Goal: Information Seeking & Learning: Find specific fact

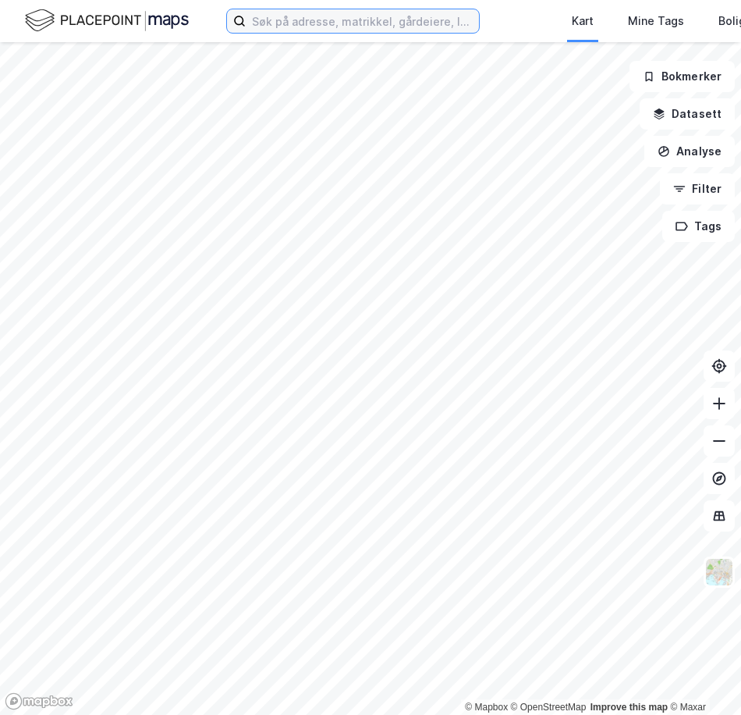
click at [368, 23] on input at bounding box center [362, 20] width 233 height 23
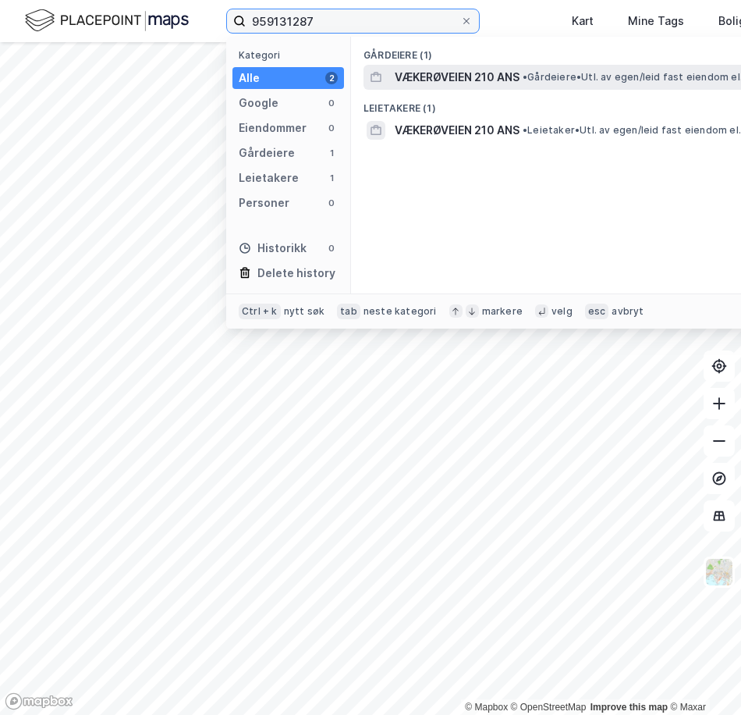
type input "959131287"
click at [454, 81] on span "VÆKERØVEIEN 210 ANS" at bounding box center [457, 77] width 125 height 19
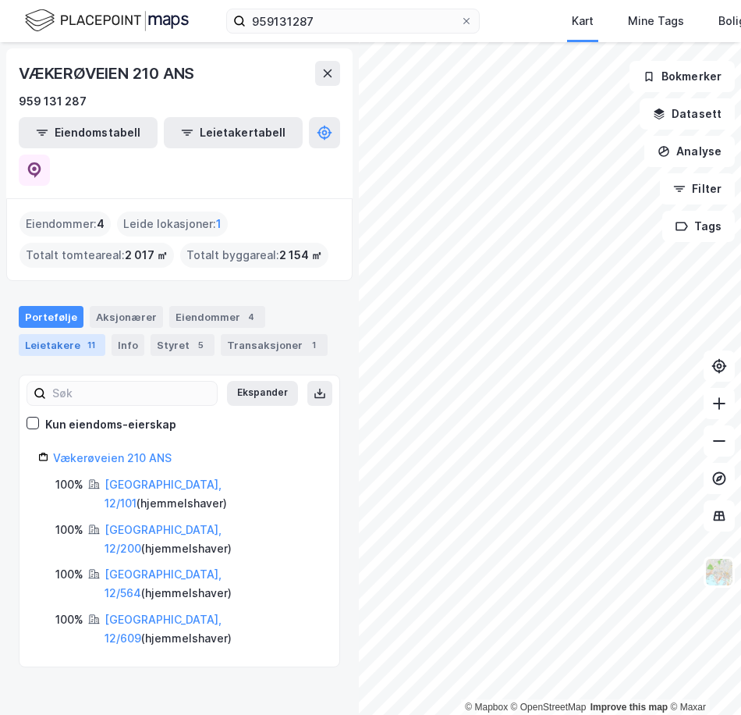
click at [86, 337] on div "11" at bounding box center [91, 345] width 16 height 16
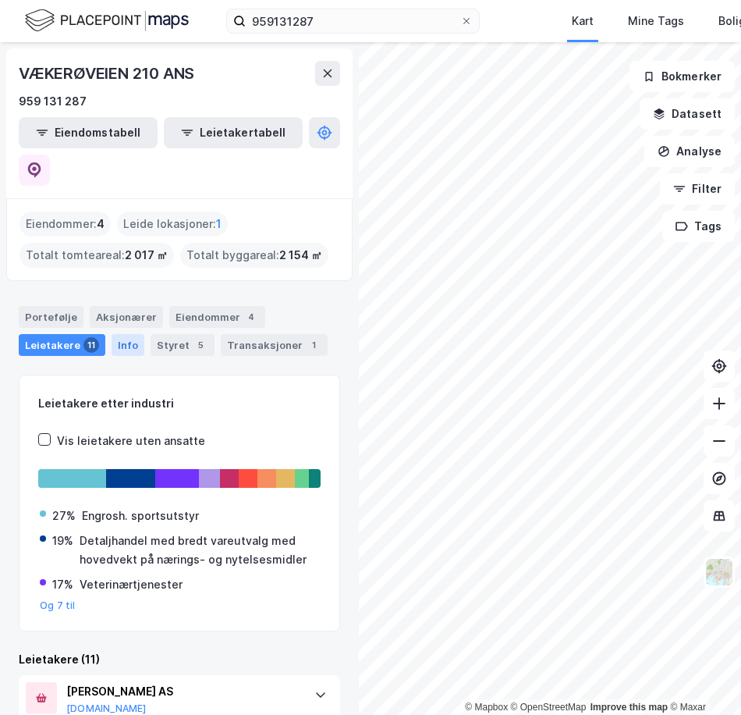
click at [119, 334] on div "Info" at bounding box center [128, 345] width 33 height 22
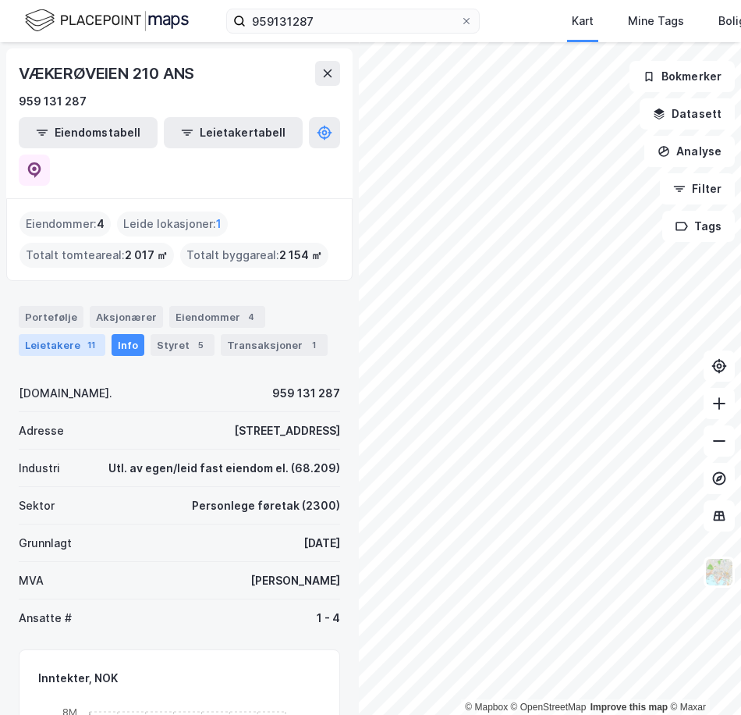
click at [91, 337] on div "11" at bounding box center [91, 345] width 16 height 16
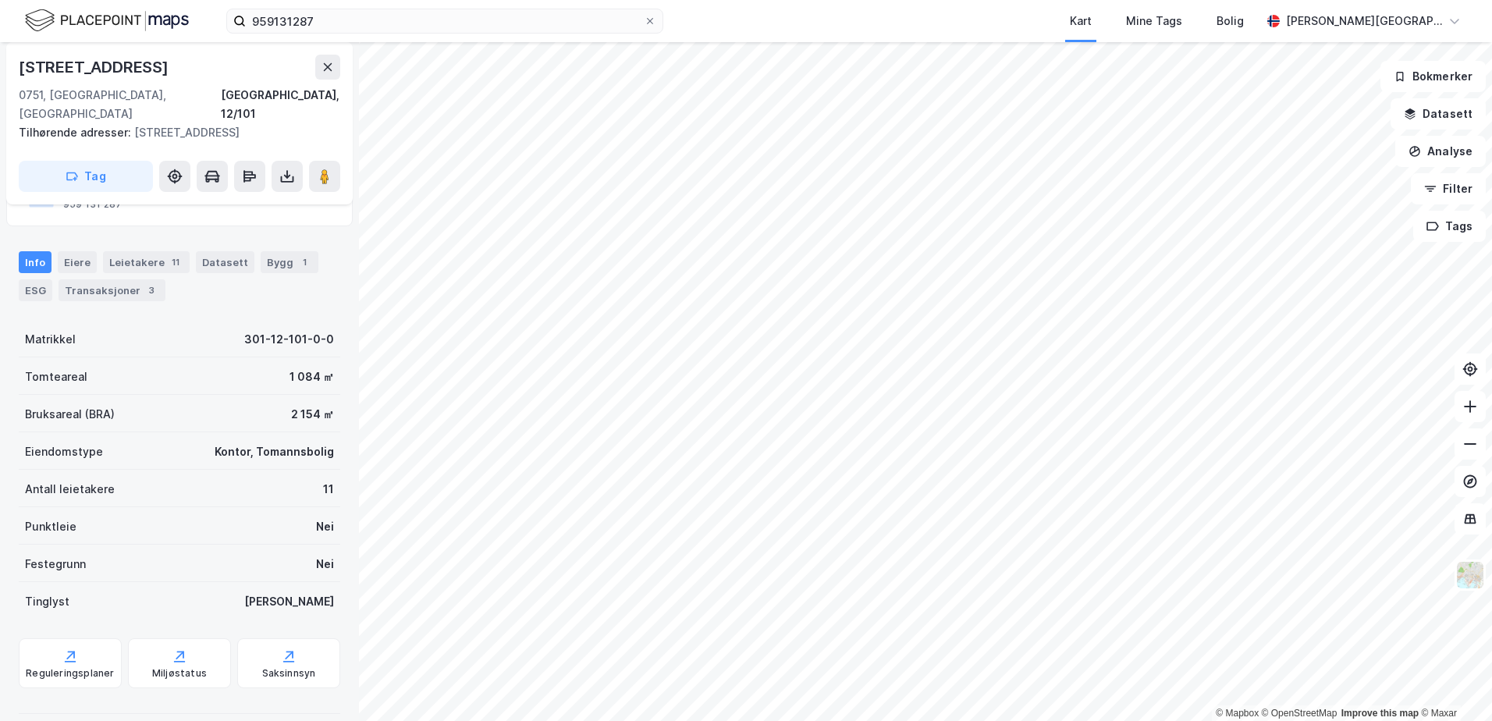
scroll to position [119, 0]
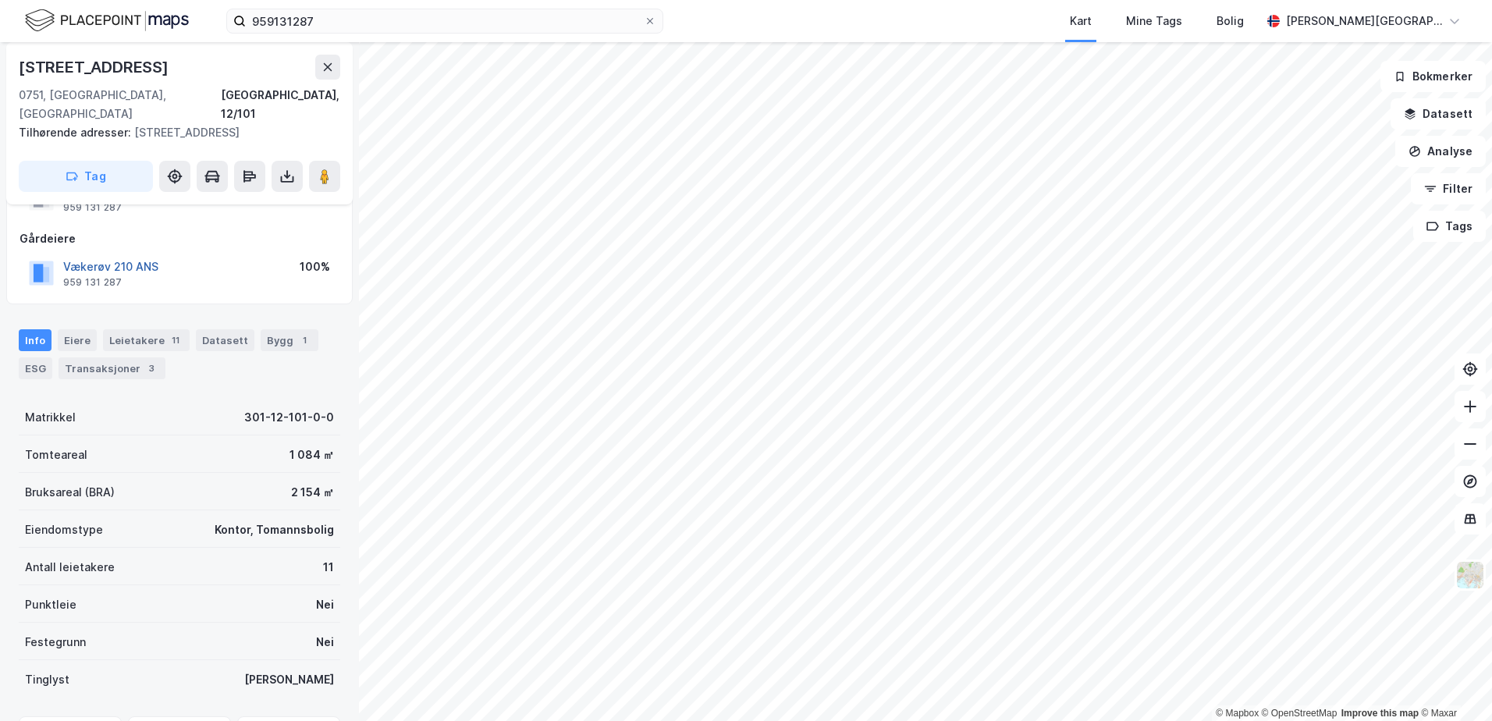
click at [0, 0] on button "Vækerøv 210 ANS" at bounding box center [0, 0] width 0 height 0
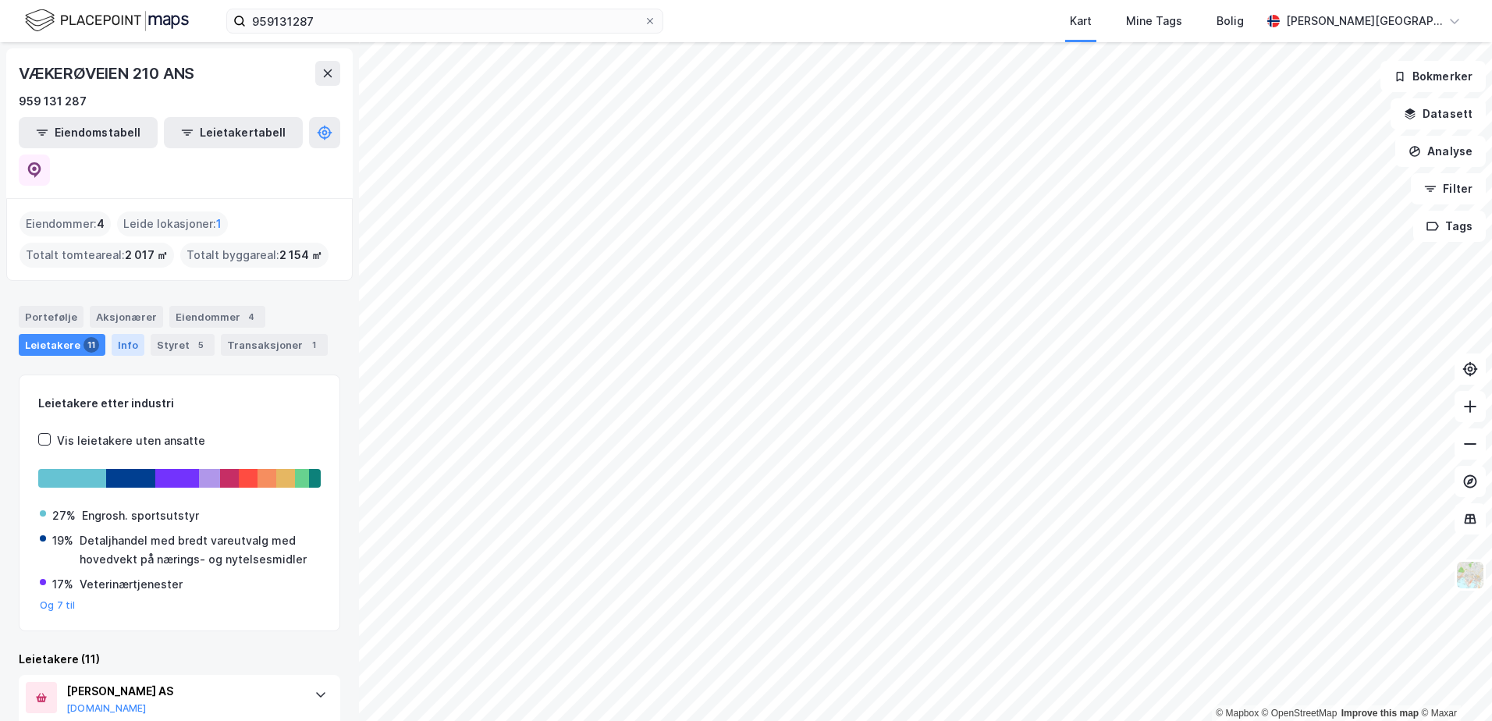
click at [119, 334] on div "Info" at bounding box center [128, 345] width 33 height 22
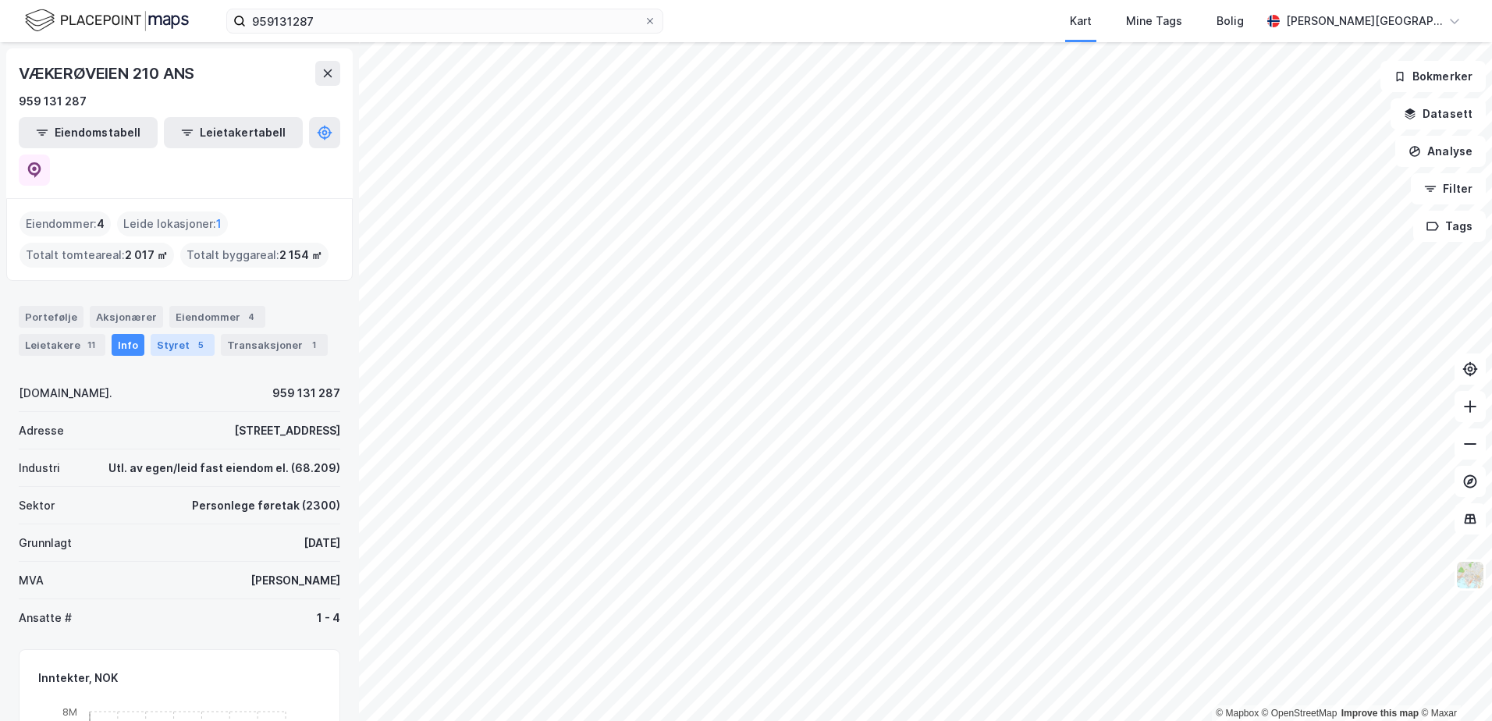
click at [151, 334] on div "Styret 5" at bounding box center [183, 345] width 64 height 22
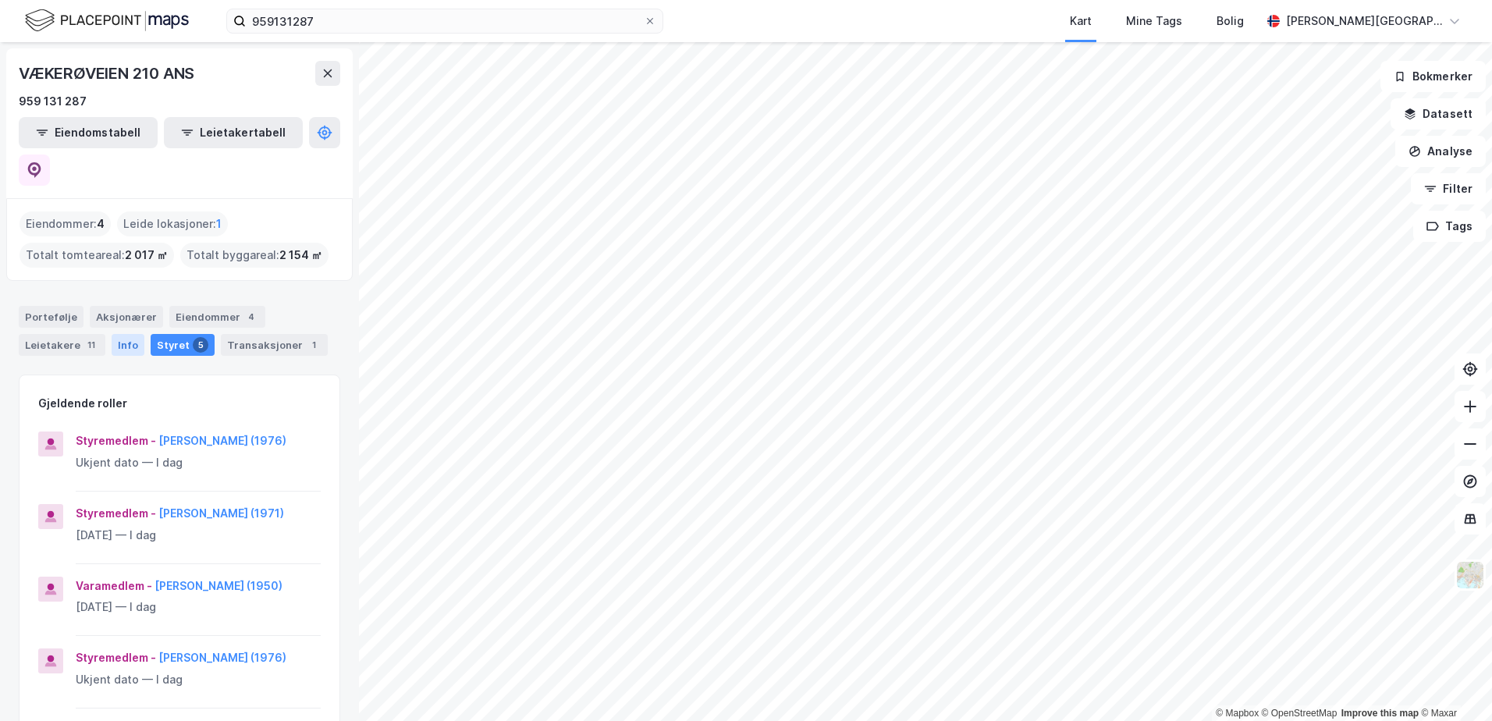
click at [112, 334] on div "Info" at bounding box center [128, 345] width 33 height 22
